Goal: Task Accomplishment & Management: Use online tool/utility

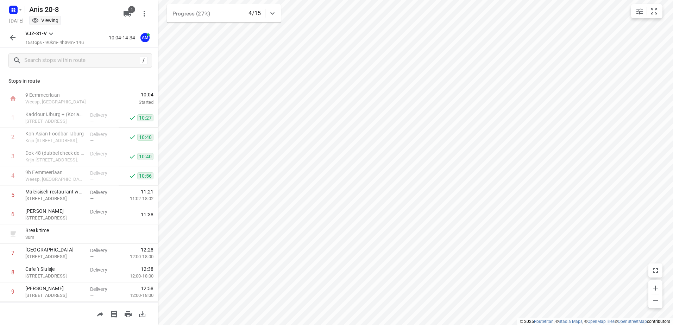
click at [16, 35] on icon "button" at bounding box center [12, 37] width 8 height 8
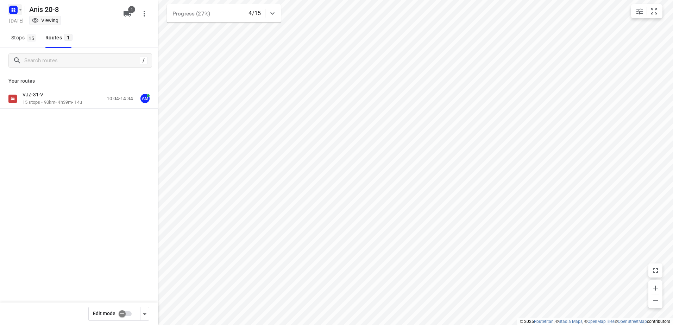
click at [19, 10] on icon "button" at bounding box center [21, 10] width 6 height 6
click at [27, 23] on p "Back to projects" at bounding box center [43, 25] width 39 height 8
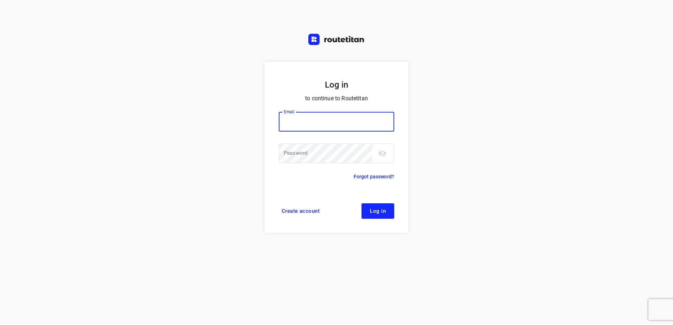
type input "[EMAIL_ADDRESS][DOMAIN_NAME]"
click at [360, 209] on div "Create account Log in" at bounding box center [336, 210] width 115 height 15
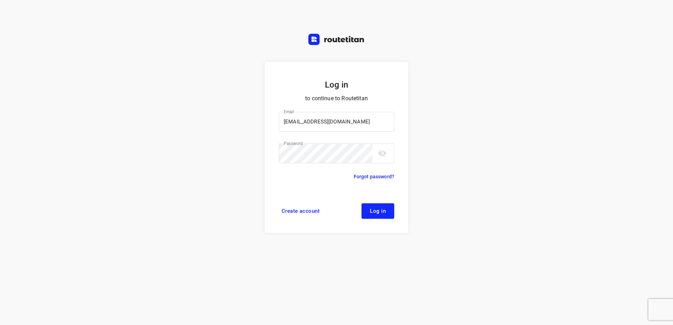
click at [370, 211] on button "Log in" at bounding box center [378, 210] width 33 height 15
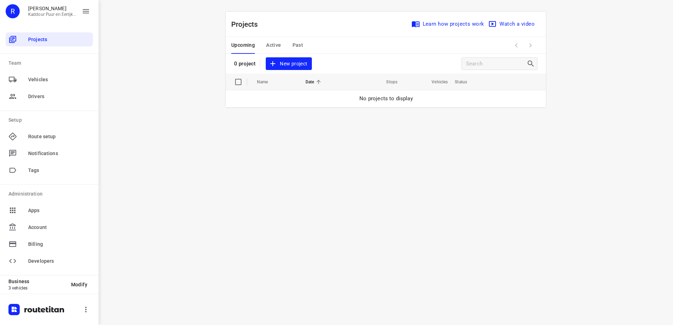
click at [271, 44] on span "Active" at bounding box center [273, 45] width 15 height 9
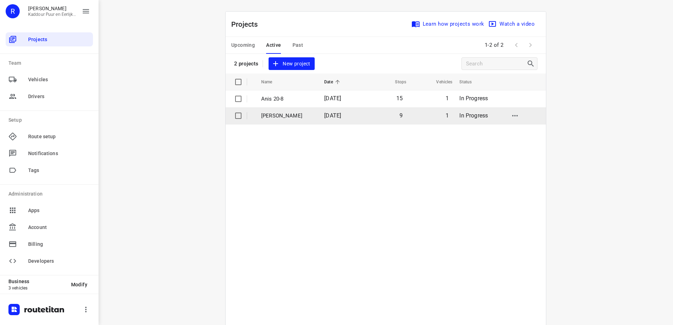
click at [282, 121] on td "Jeffrey" at bounding box center [286, 115] width 64 height 17
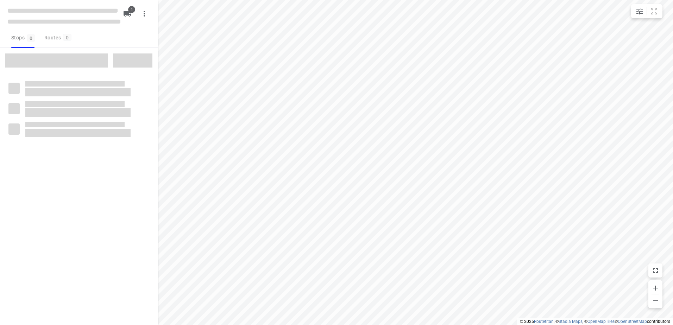
type input "distance"
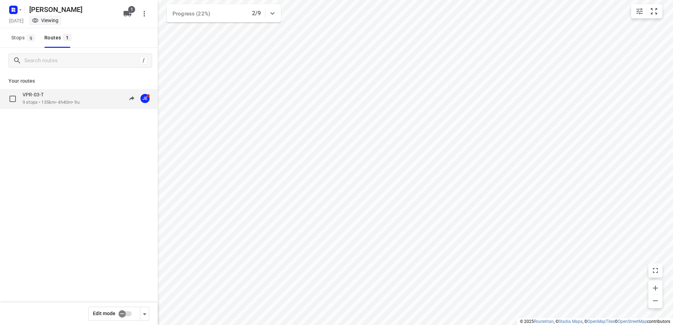
click at [61, 98] on div "VPR-03-T" at bounding box center [51, 96] width 57 height 8
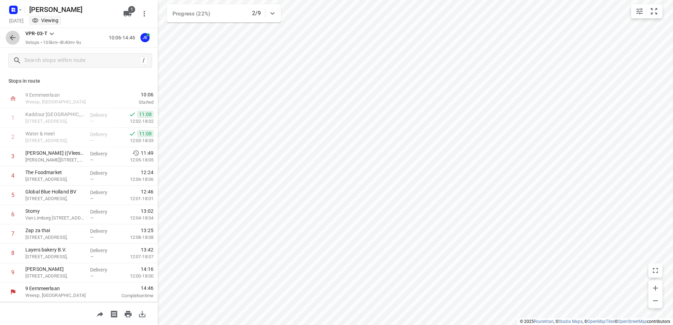
click at [9, 34] on icon "button" at bounding box center [12, 37] width 8 height 8
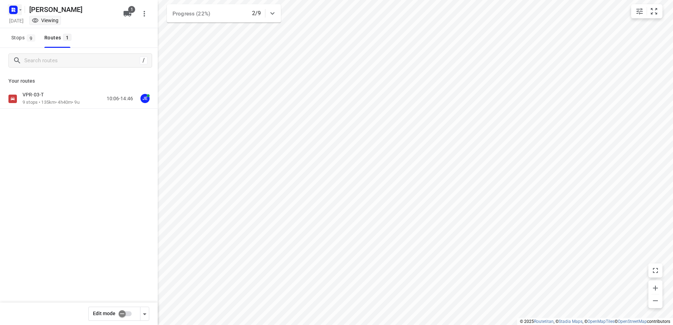
click at [9, 13] on icon "button" at bounding box center [13, 9] width 11 height 11
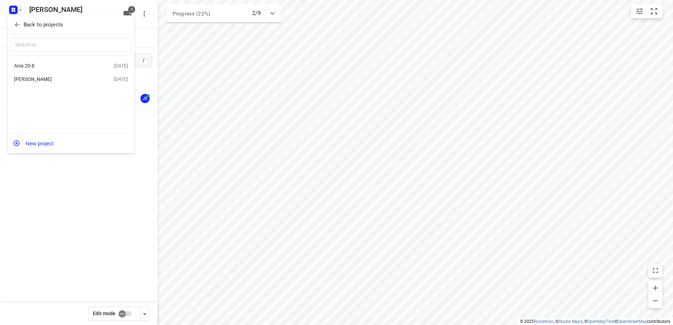
click at [51, 202] on div at bounding box center [336, 162] width 673 height 325
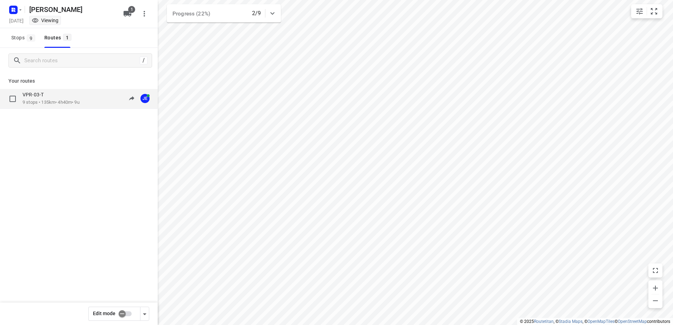
click at [64, 102] on p "9 stops • 135km • 4h40m • 9u" at bounding box center [51, 102] width 57 height 7
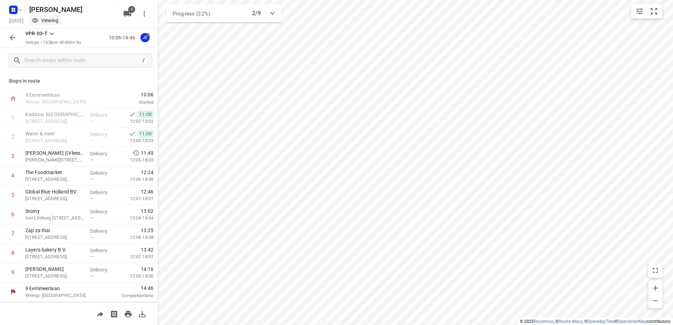
click at [10, 38] on icon "button" at bounding box center [12, 37] width 8 height 8
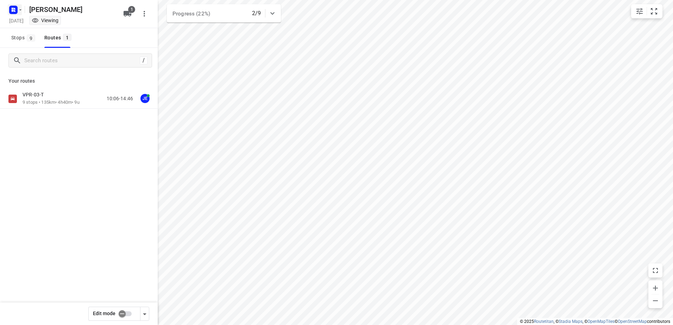
click at [11, 14] on icon "button" at bounding box center [13, 9] width 11 height 11
click at [63, 22] on span "Back to projects" at bounding box center [71, 25] width 115 height 8
